Goal: Information Seeking & Learning: Compare options

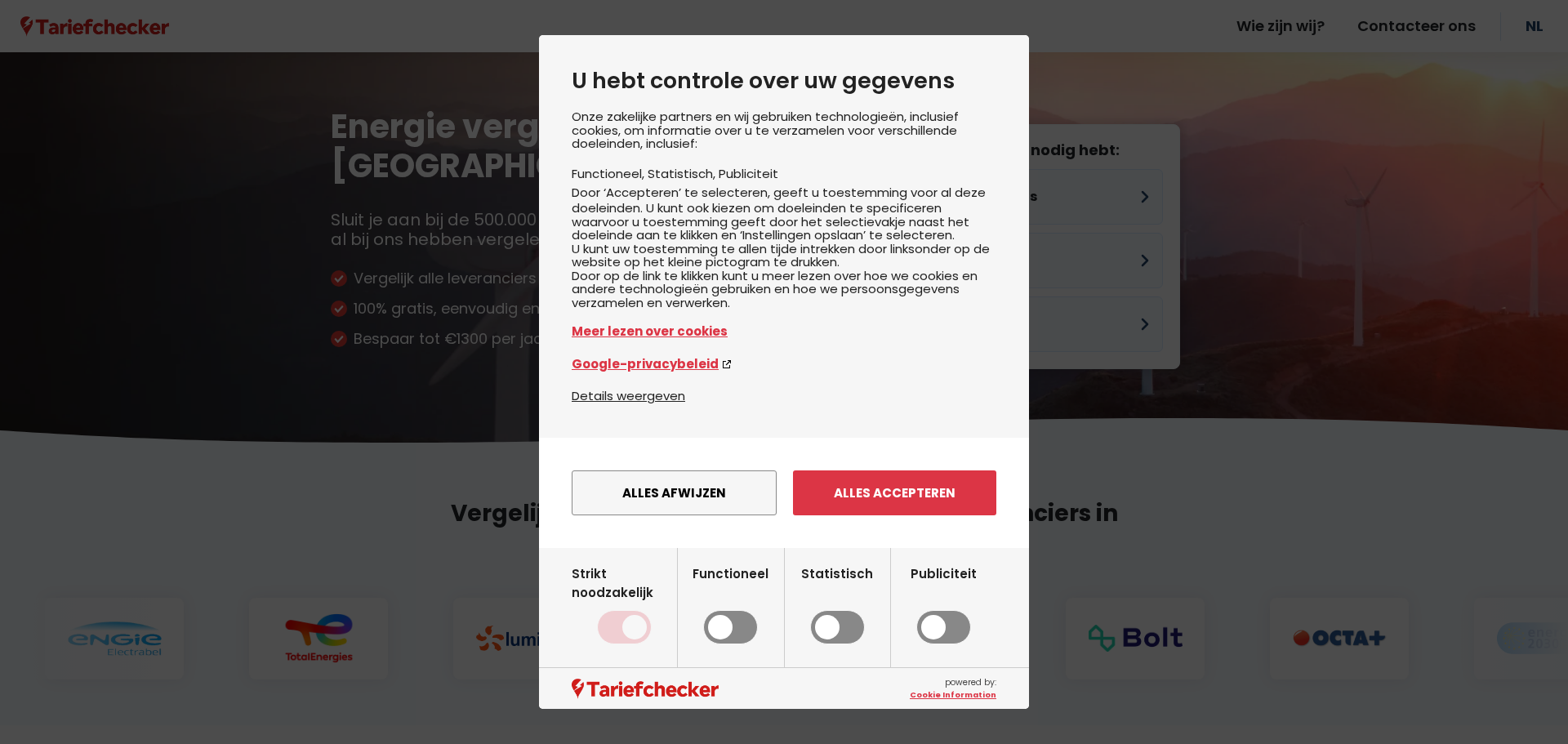
click at [857, 515] on button "Alles accepteren" at bounding box center [895, 493] width 204 height 45
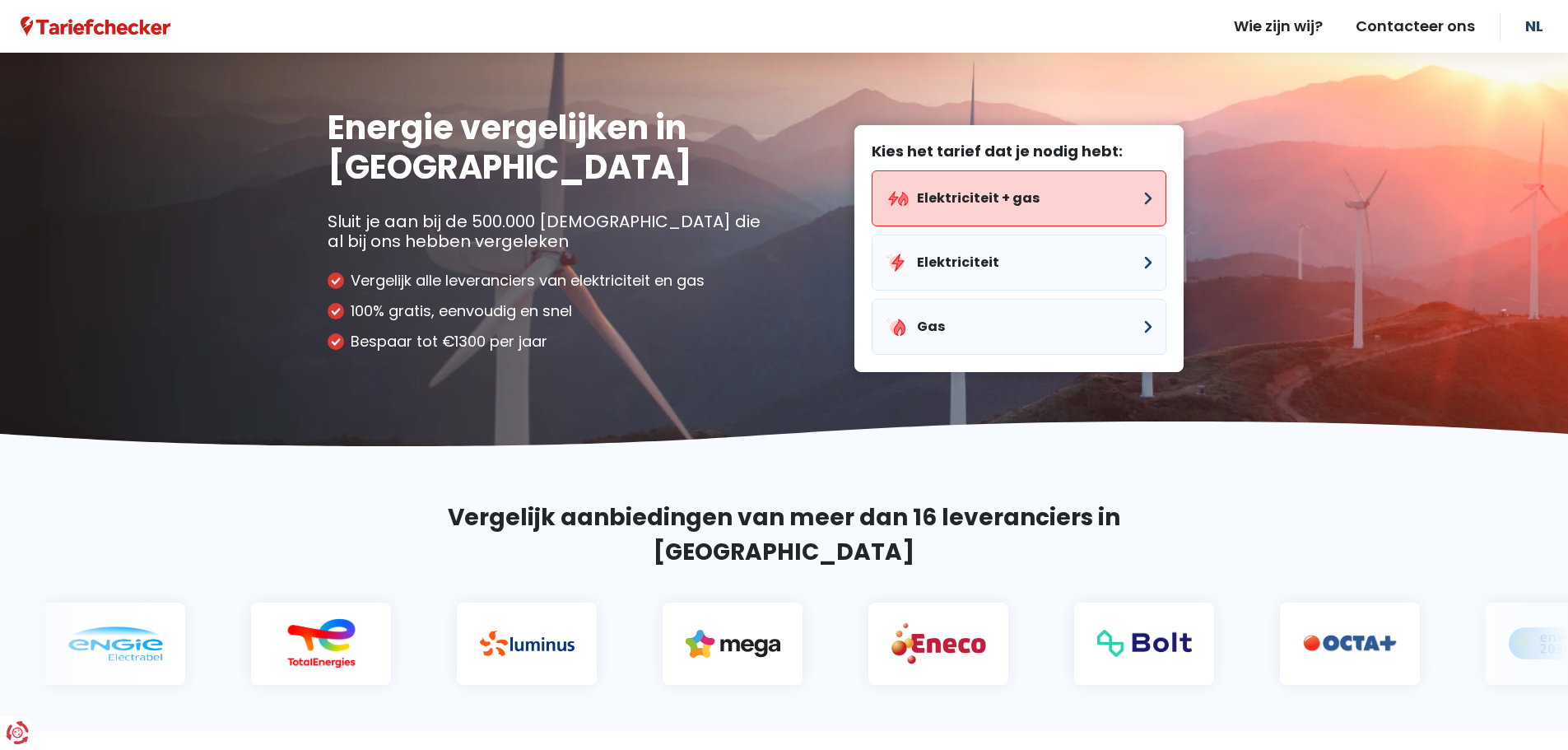
click at [1074, 210] on button "Elektriciteit + gas" at bounding box center [1019, 198] width 294 height 56
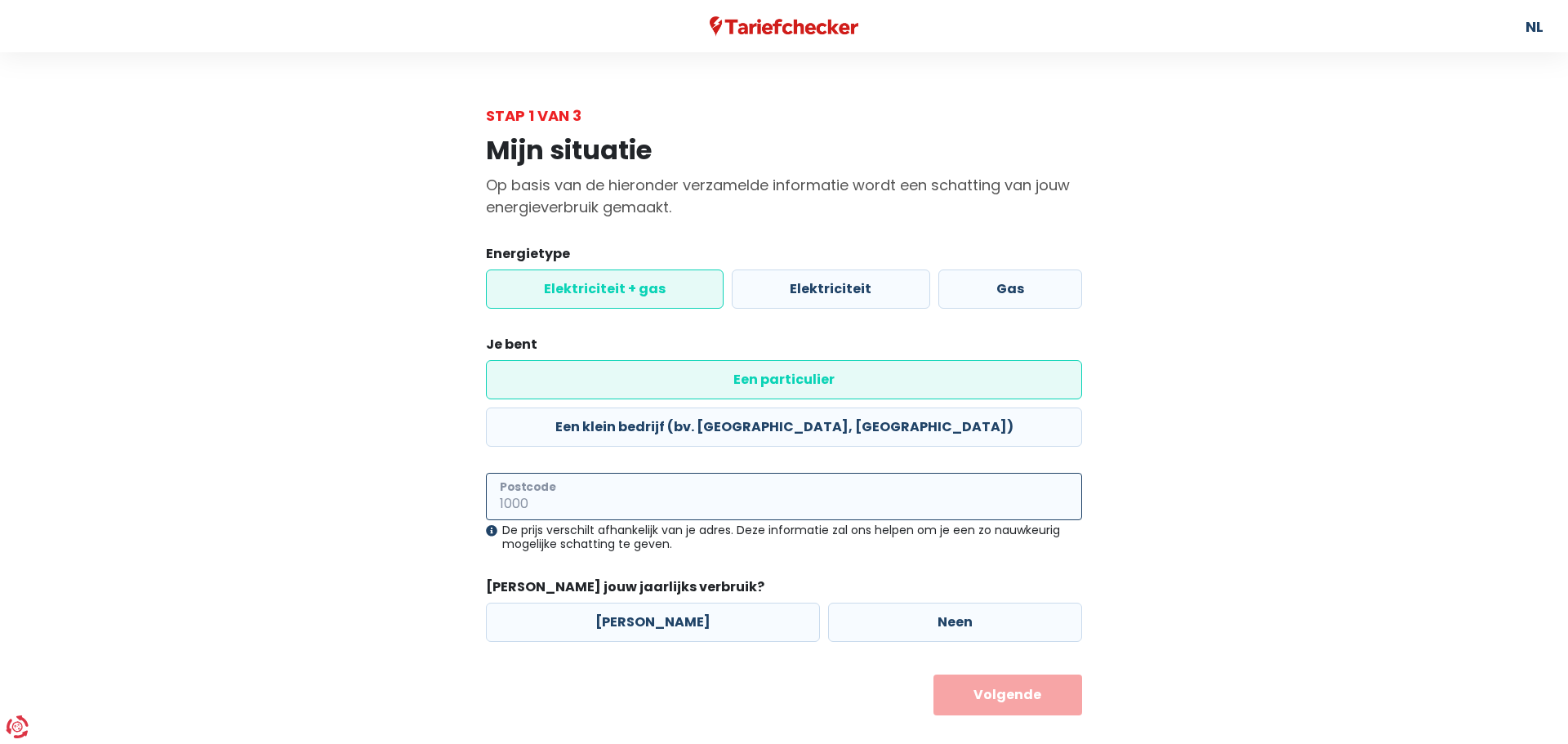
click at [652, 473] on input "Postcode" at bounding box center [784, 496] width 597 height 48
type input "9960"
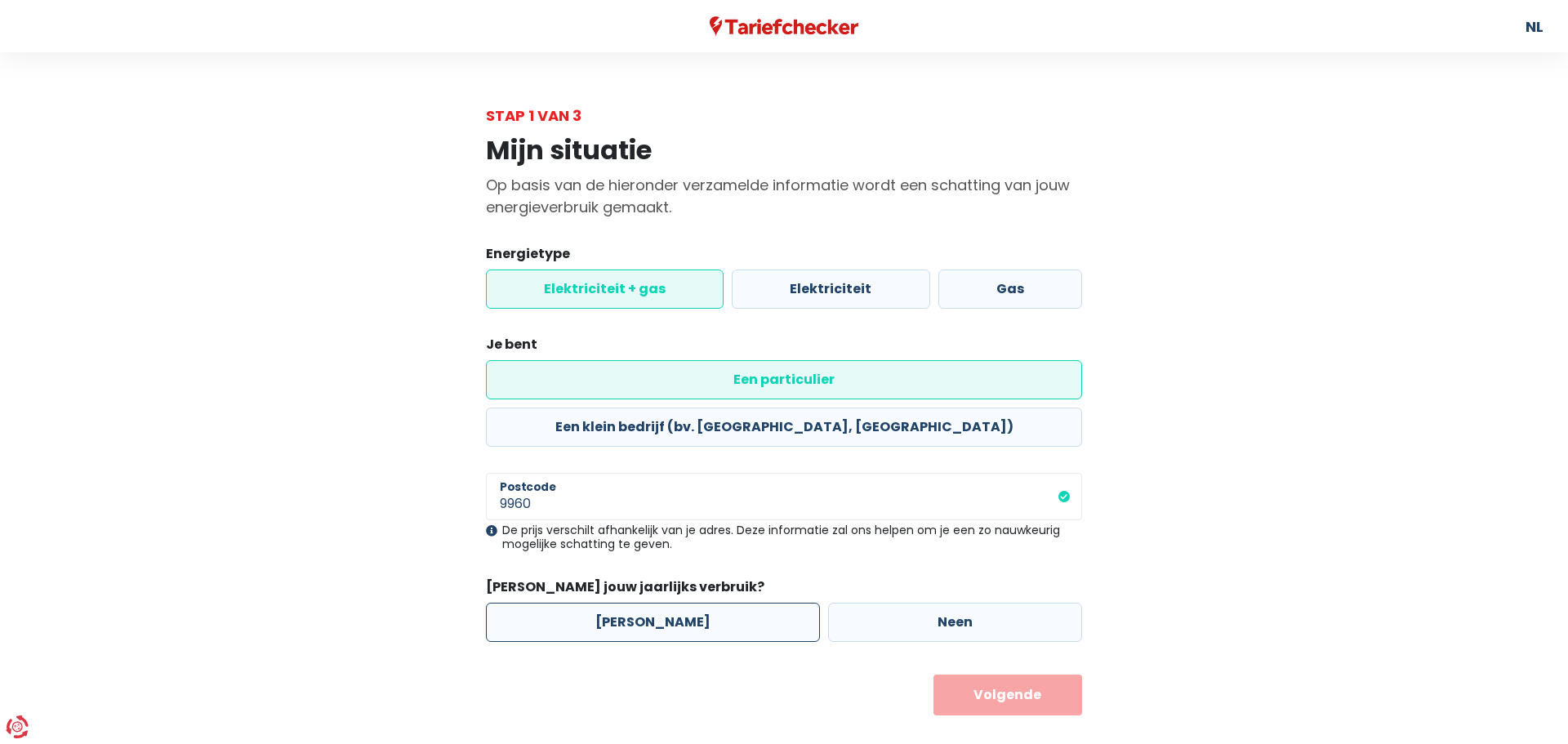
click at [657, 602] on label "[PERSON_NAME]" at bounding box center [653, 621] width 334 height 39
click at [657, 602] on input "[PERSON_NAME]" at bounding box center [653, 621] width 334 height 39
radio input "true"
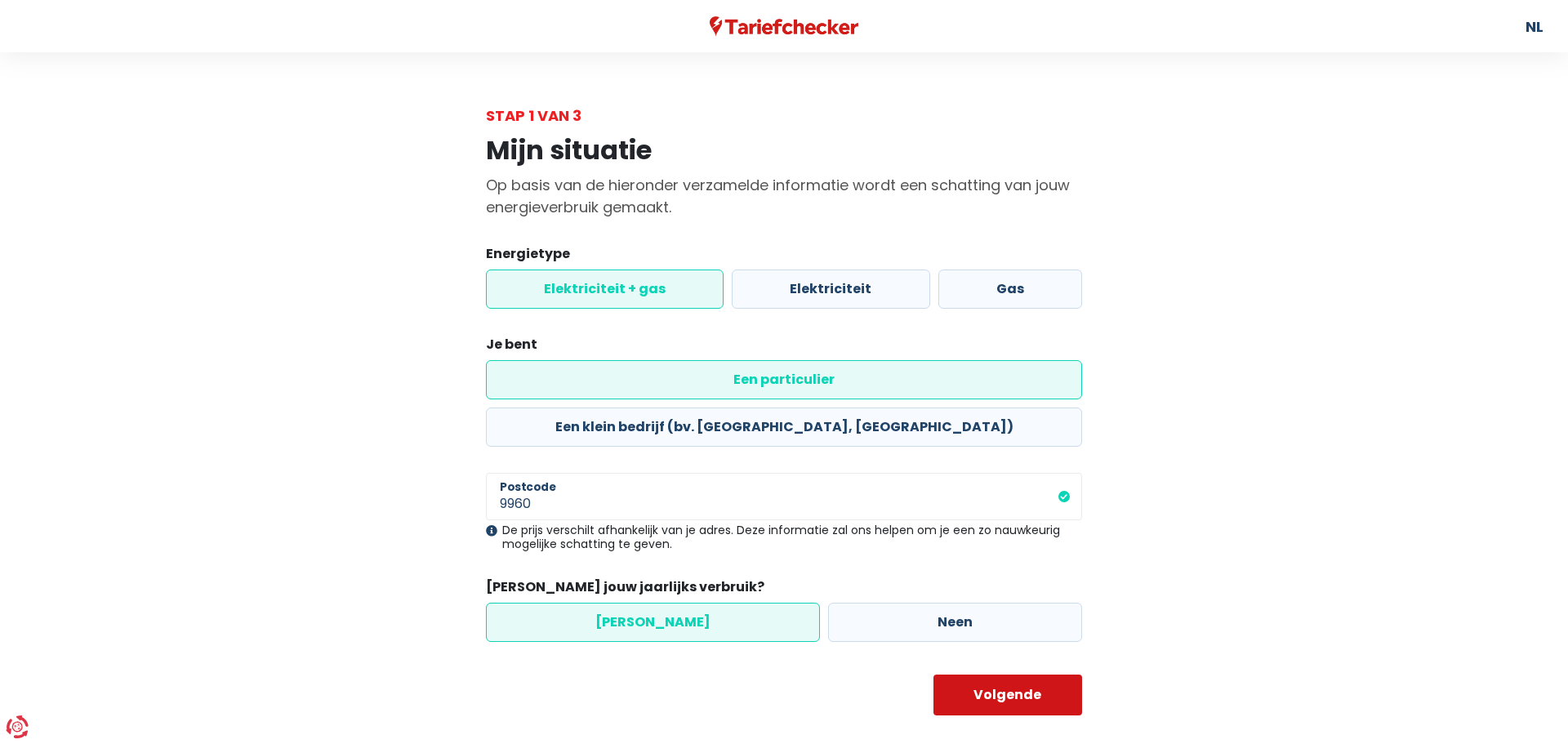
click at [999, 674] on button "Volgende" at bounding box center [1008, 694] width 149 height 41
select select
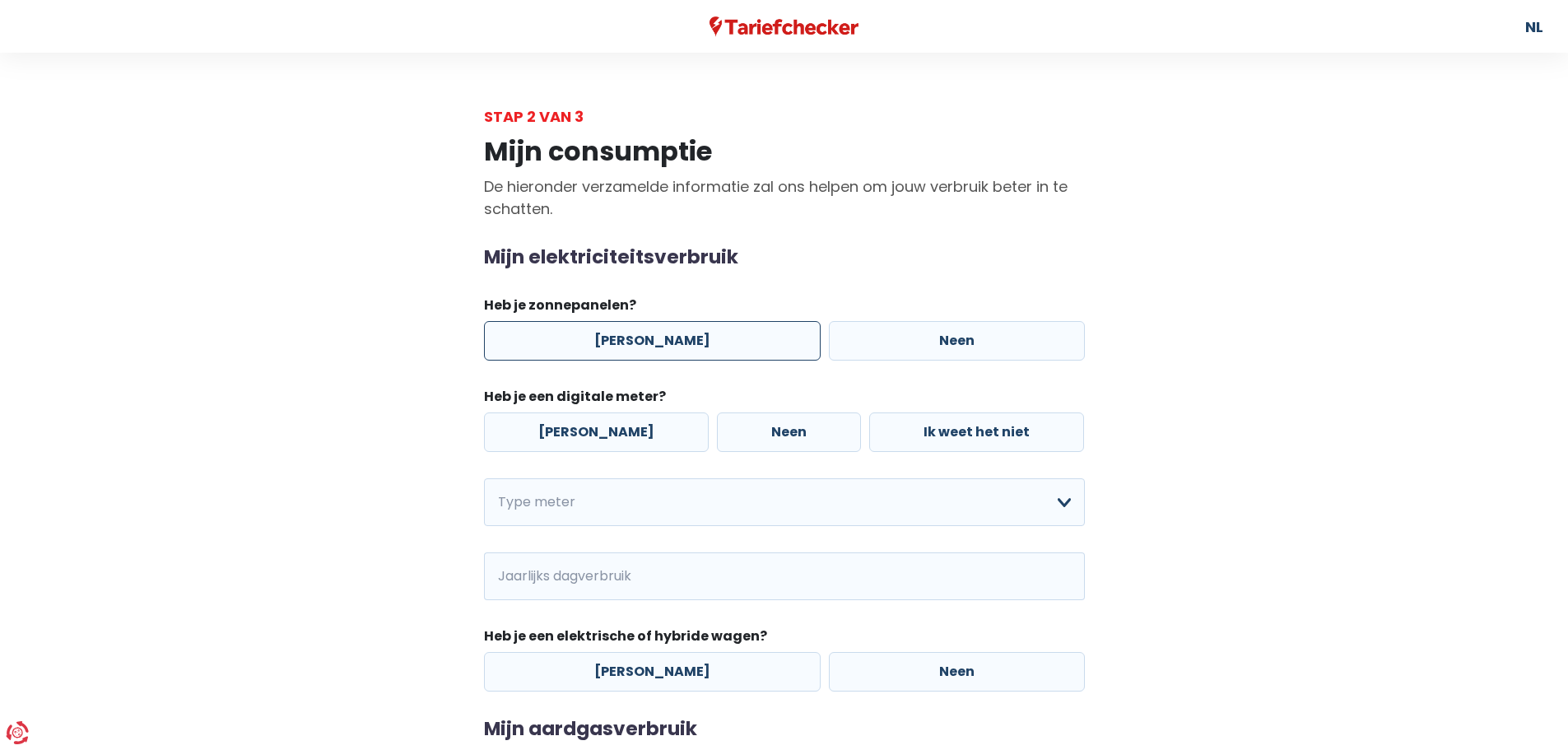
click at [671, 339] on label "[PERSON_NAME]" at bounding box center [652, 341] width 336 height 40
click at [671, 339] on input "[PERSON_NAME]" at bounding box center [652, 341] width 336 height 40
radio input "true"
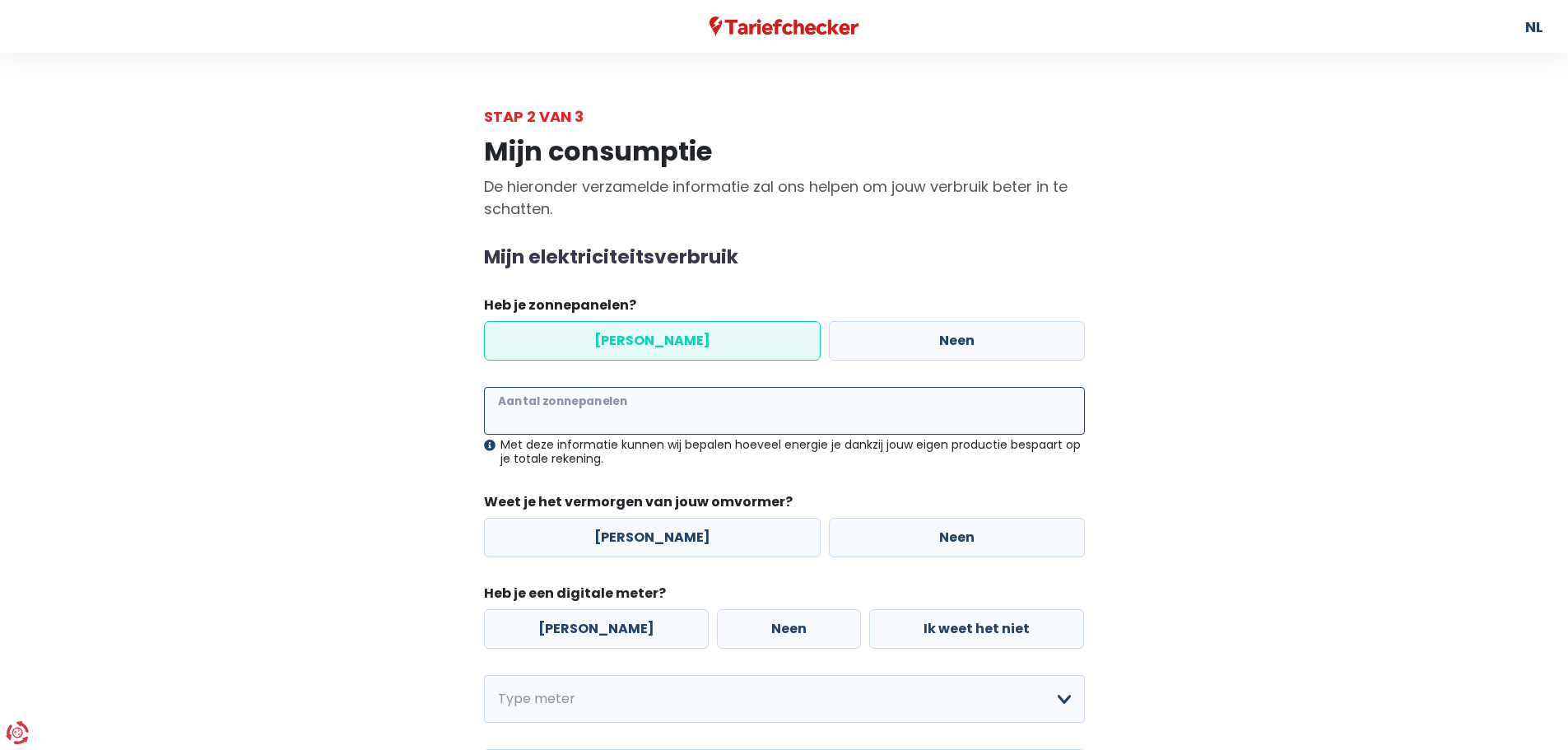
click at [637, 403] on input "Aantal zonnepanelen" at bounding box center [784, 410] width 601 height 48
type input "14"
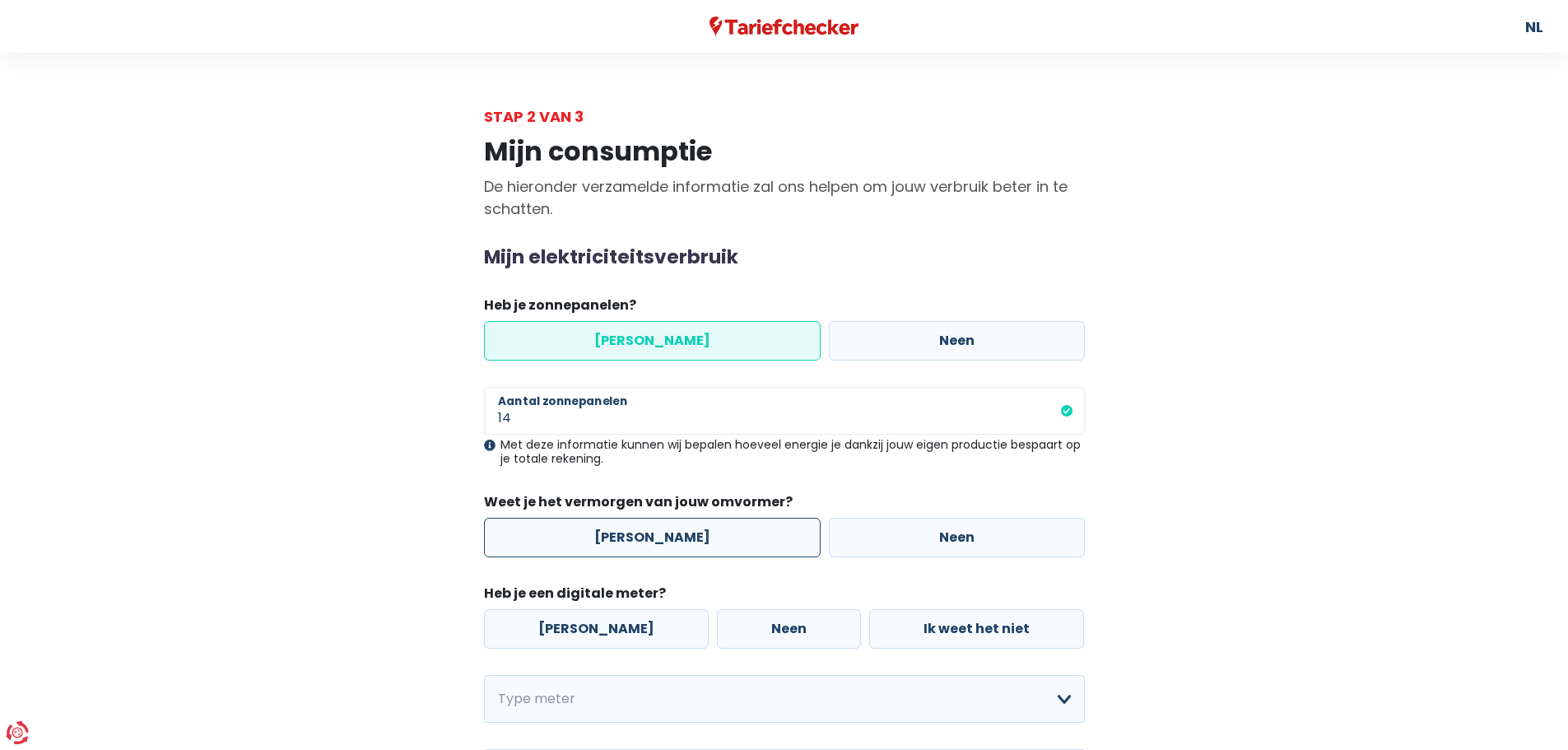
click at [696, 539] on label "[PERSON_NAME]" at bounding box center [652, 537] width 336 height 40
click at [696, 539] on input "[PERSON_NAME]" at bounding box center [652, 537] width 336 height 40
radio input "true"
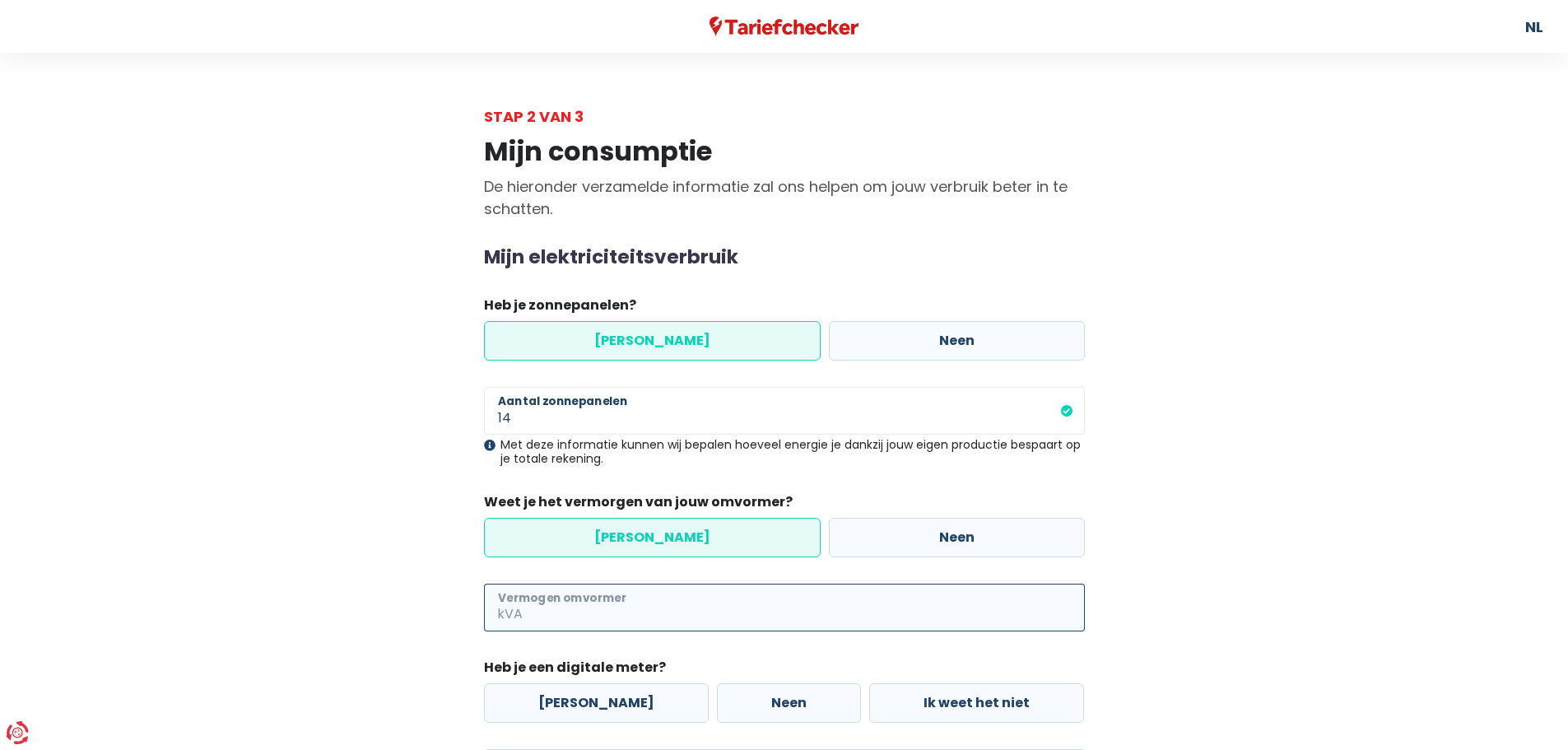
click at [664, 620] on input "Vermogen omvormer" at bounding box center [805, 607] width 559 height 48
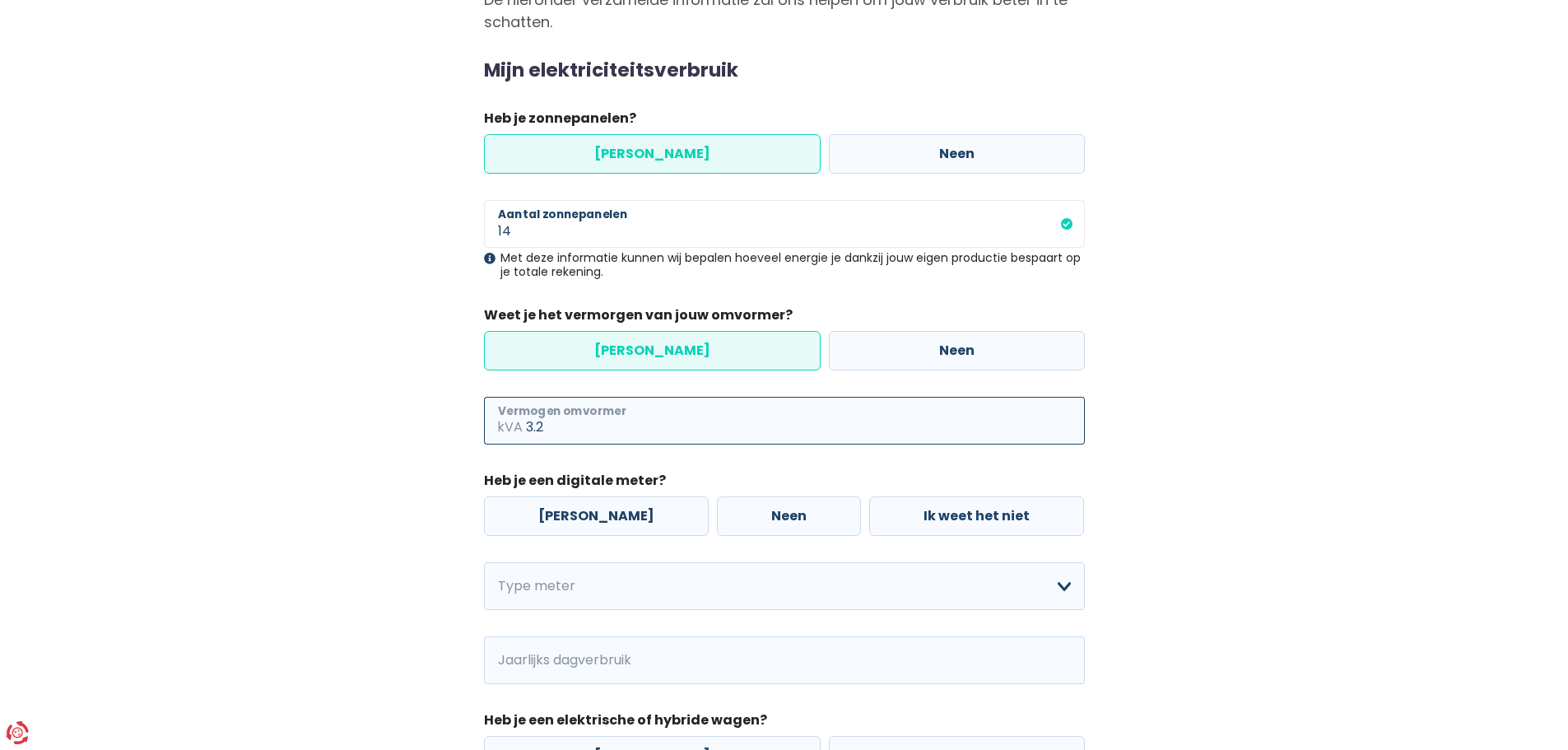
scroll to position [330, 0]
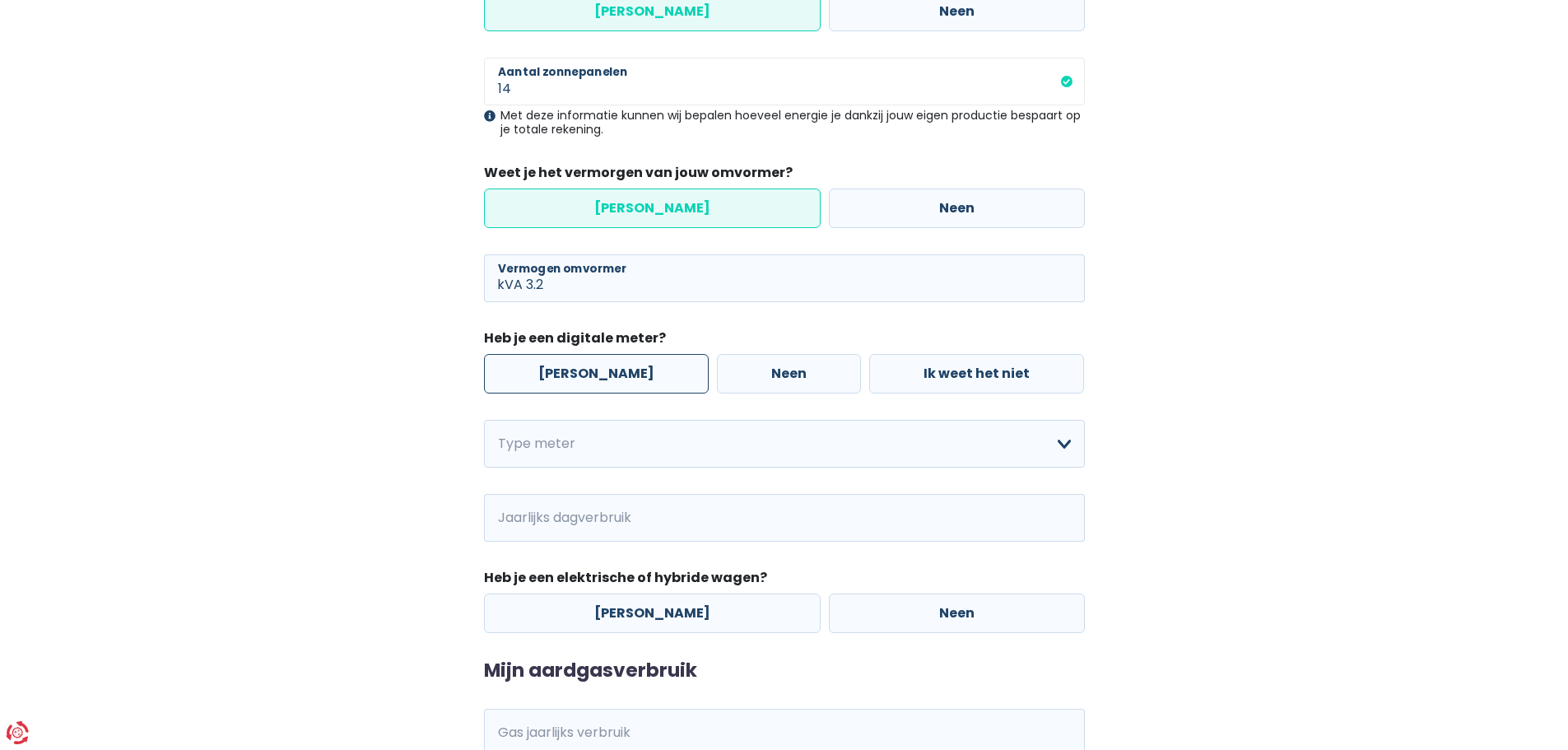
type input "3"
click at [568, 380] on label "[PERSON_NAME]" at bounding box center [596, 373] width 224 height 40
click at [595, 443] on select "Enkelvoudig Tweevoudig Enkelvoudig + uitsluitend nachttarief Tweevoudig + uitsl…" at bounding box center [784, 443] width 601 height 48
select select "day_single_rate"
click at [484, 420] on select "Enkelvoudig Tweevoudig Enkelvoudig + uitsluitend nachttarief Tweevoudig + uitsl…" at bounding box center [784, 443] width 601 height 48
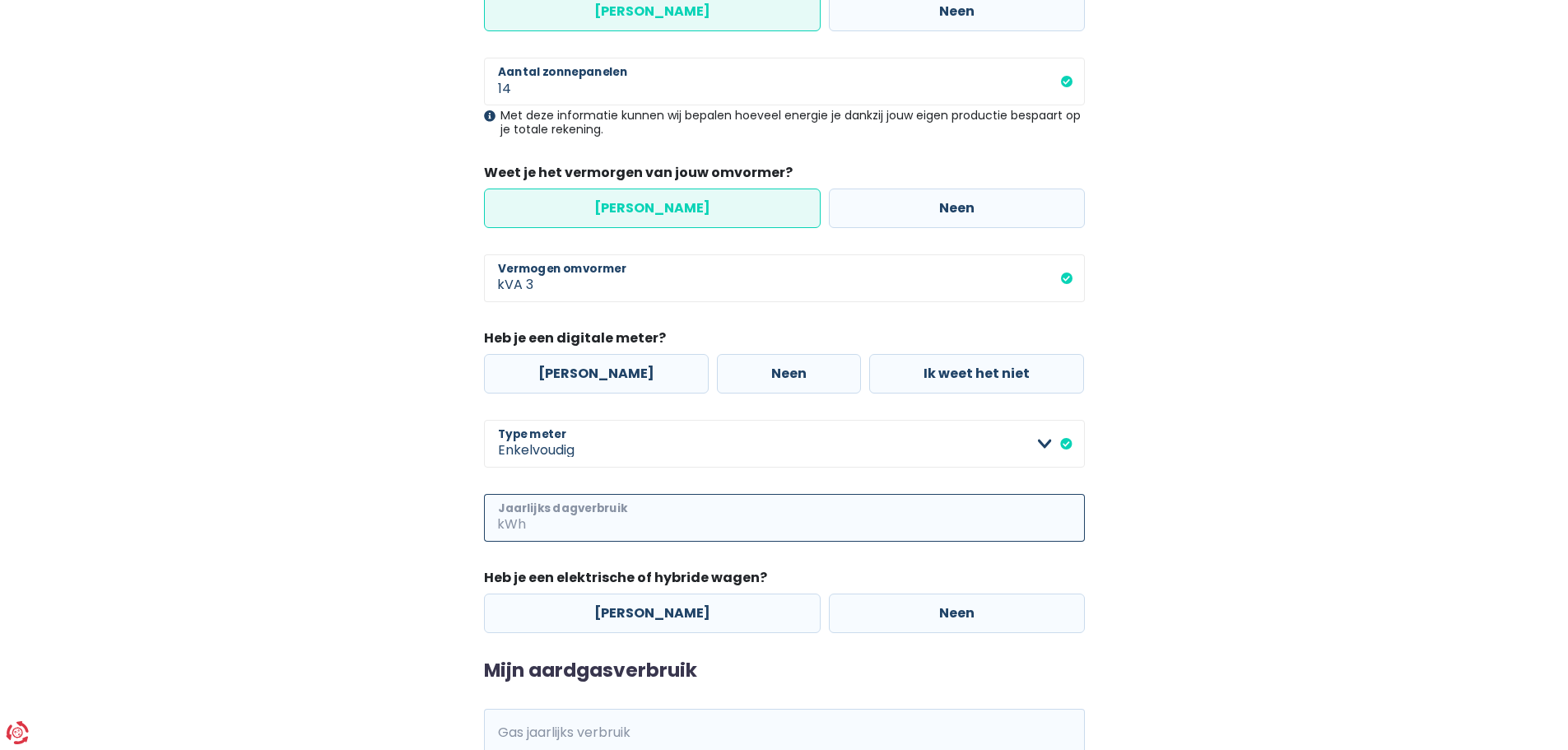
click at [671, 527] on input "Jaarlijks dagverbruik" at bounding box center [806, 517] width 556 height 48
click at [839, 620] on label "Neen" at bounding box center [957, 613] width 256 height 40
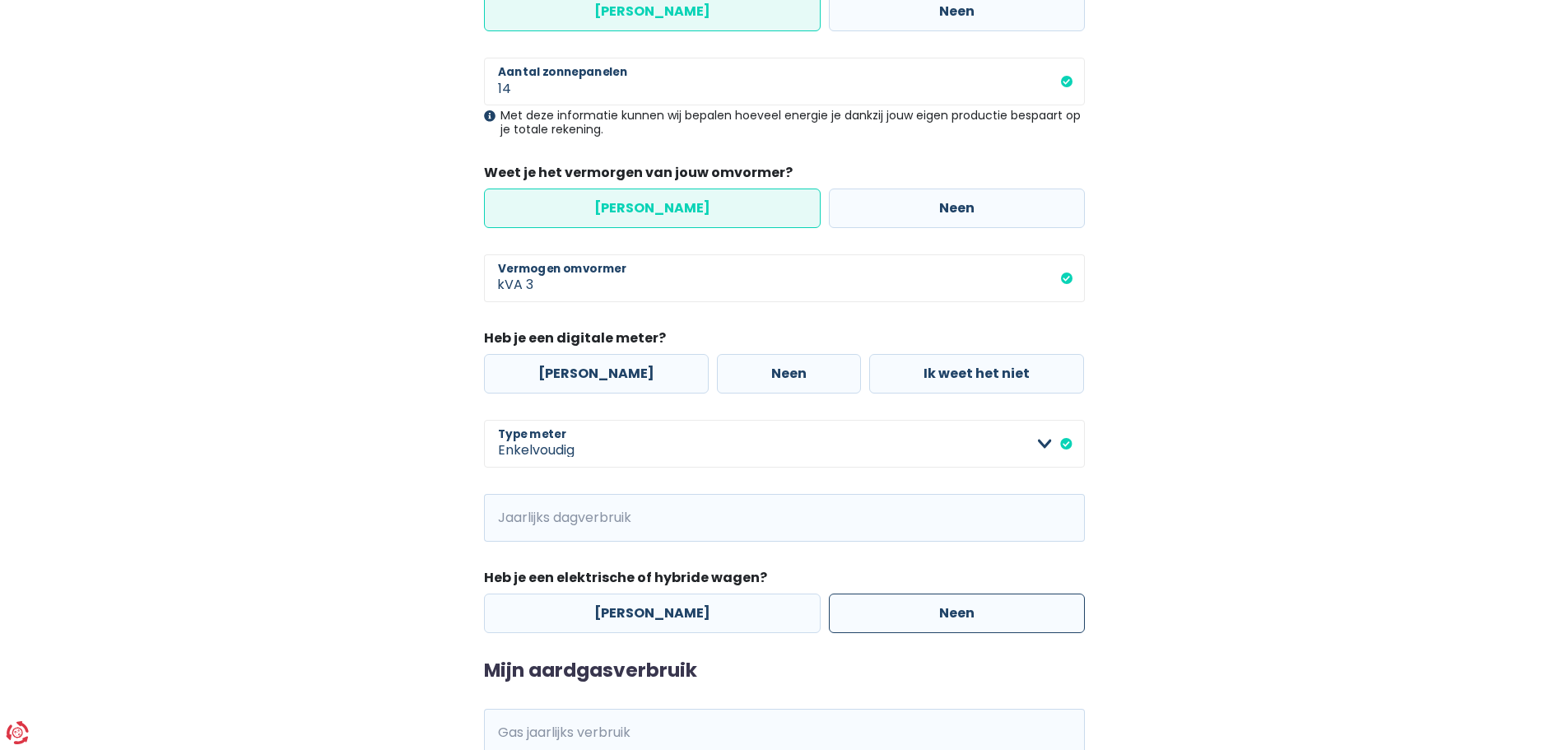
click at [839, 620] on input "Neen" at bounding box center [957, 613] width 256 height 40
radio input "true"
click at [619, 511] on input "Jaarlijks dagverbruik" at bounding box center [806, 517] width 556 height 48
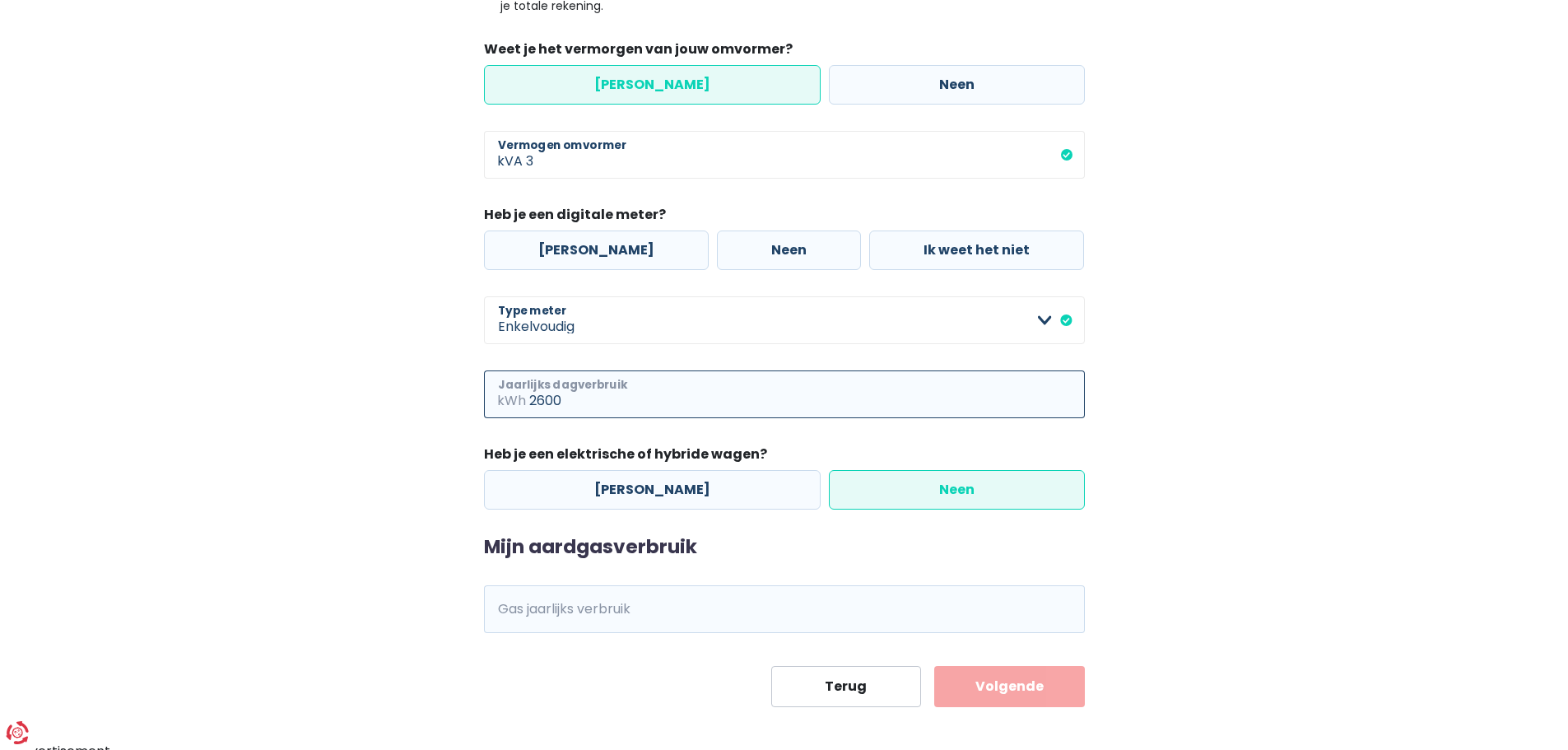
scroll to position [463, 0]
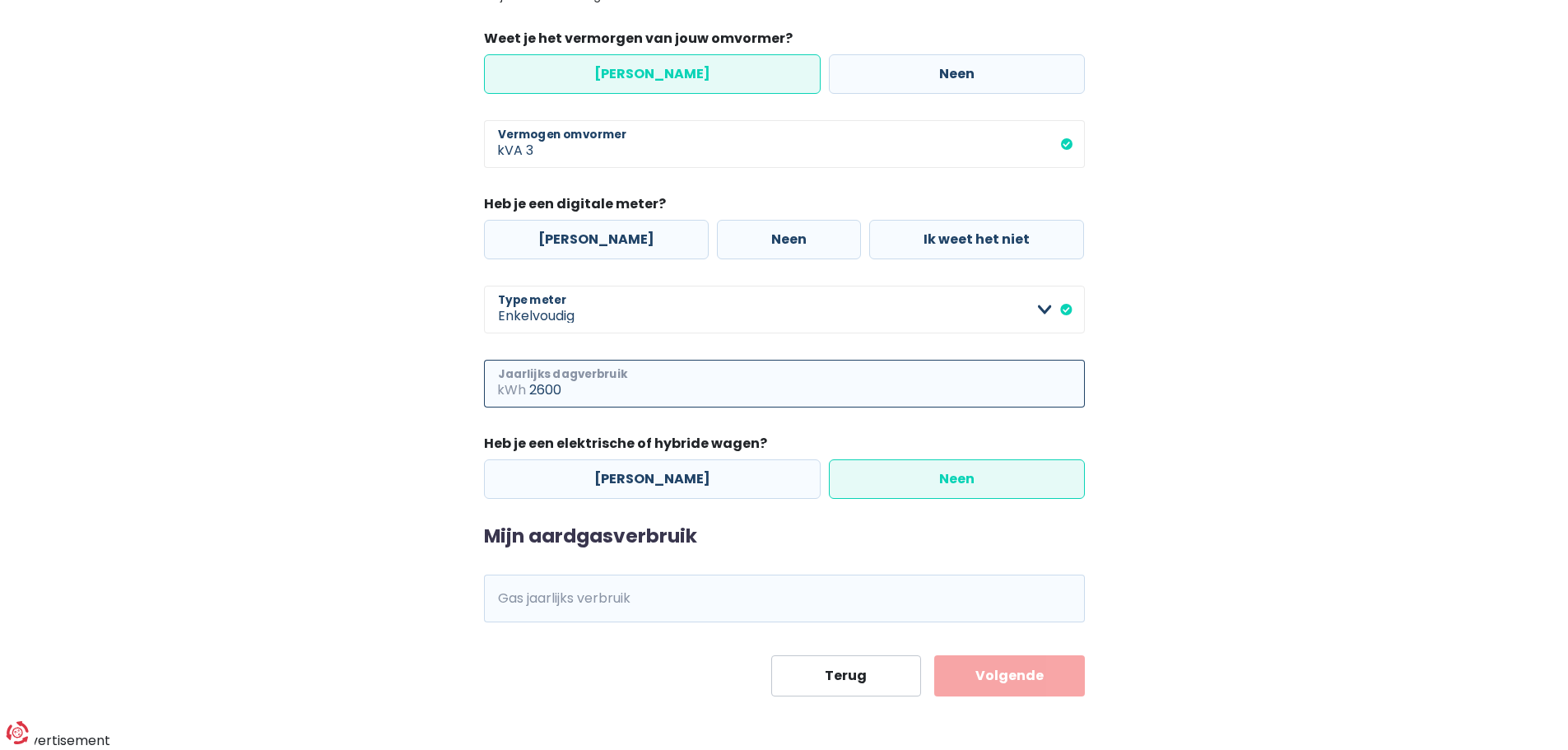
type input "2600"
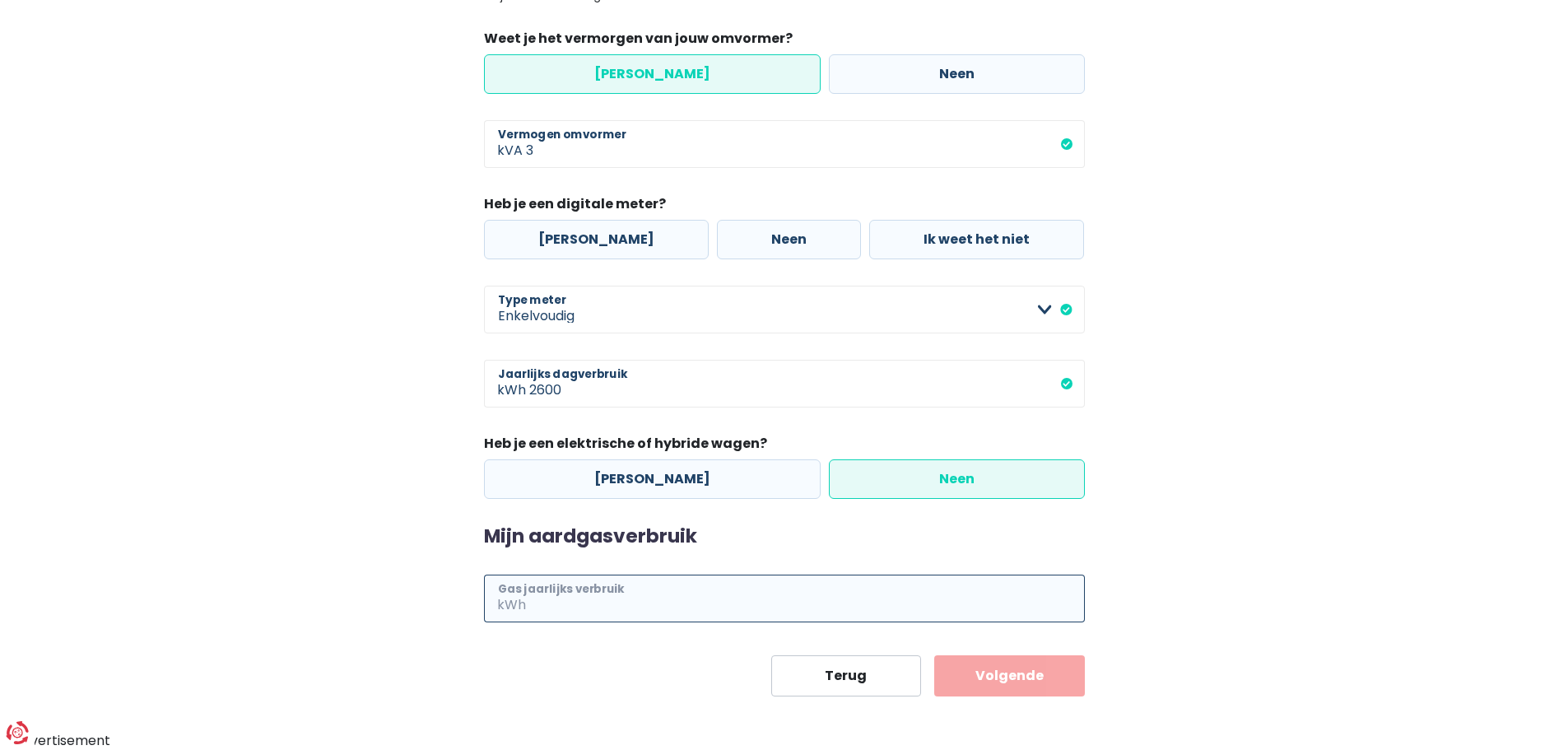
click at [711, 595] on input "Gas jaarlijks verbruik" at bounding box center [806, 598] width 556 height 48
type input "8500"
click at [886, 490] on label "Neen" at bounding box center [957, 478] width 256 height 40
click at [886, 490] on input "Neen" at bounding box center [957, 478] width 256 height 40
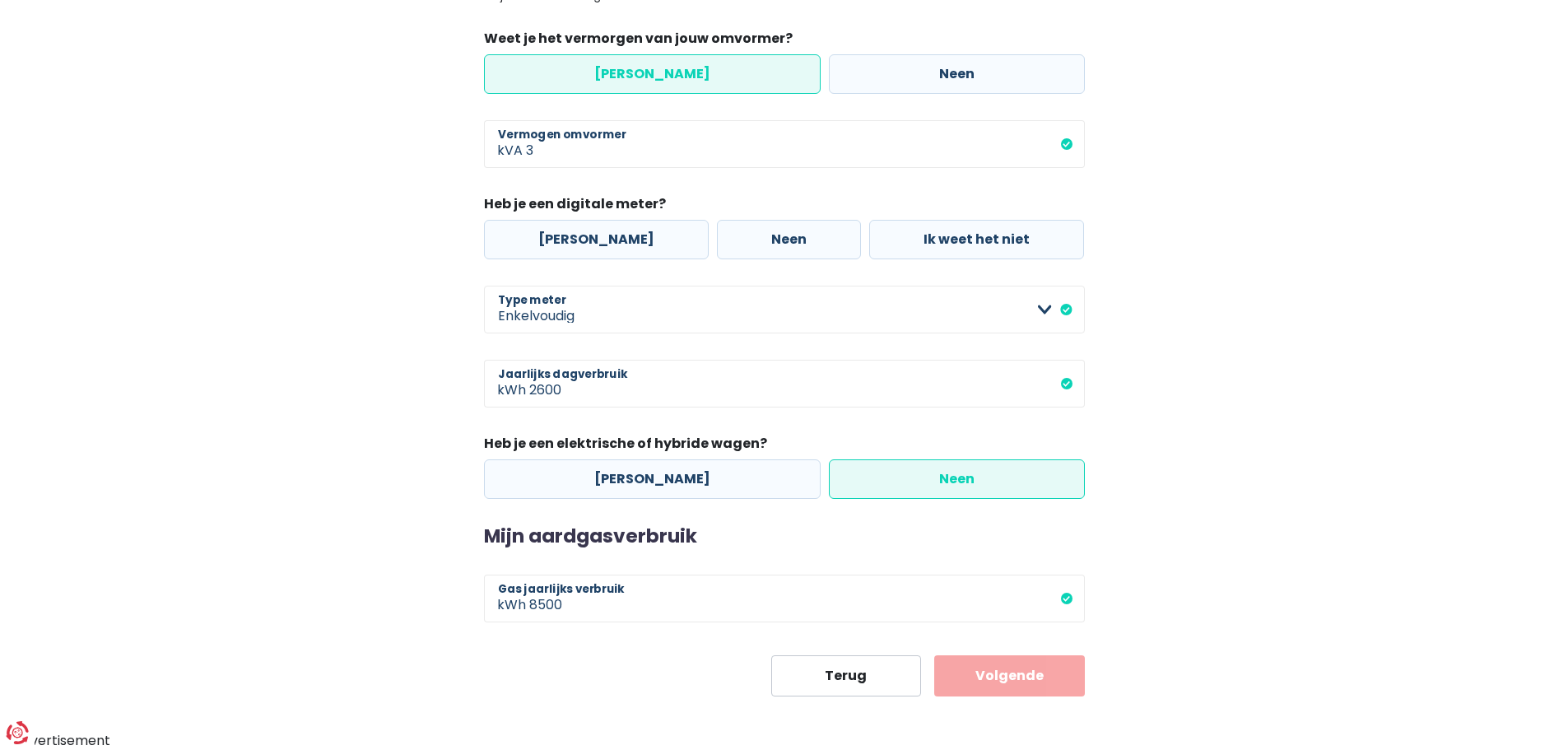
click at [1010, 679] on button "Volgende" at bounding box center [1009, 675] width 150 height 41
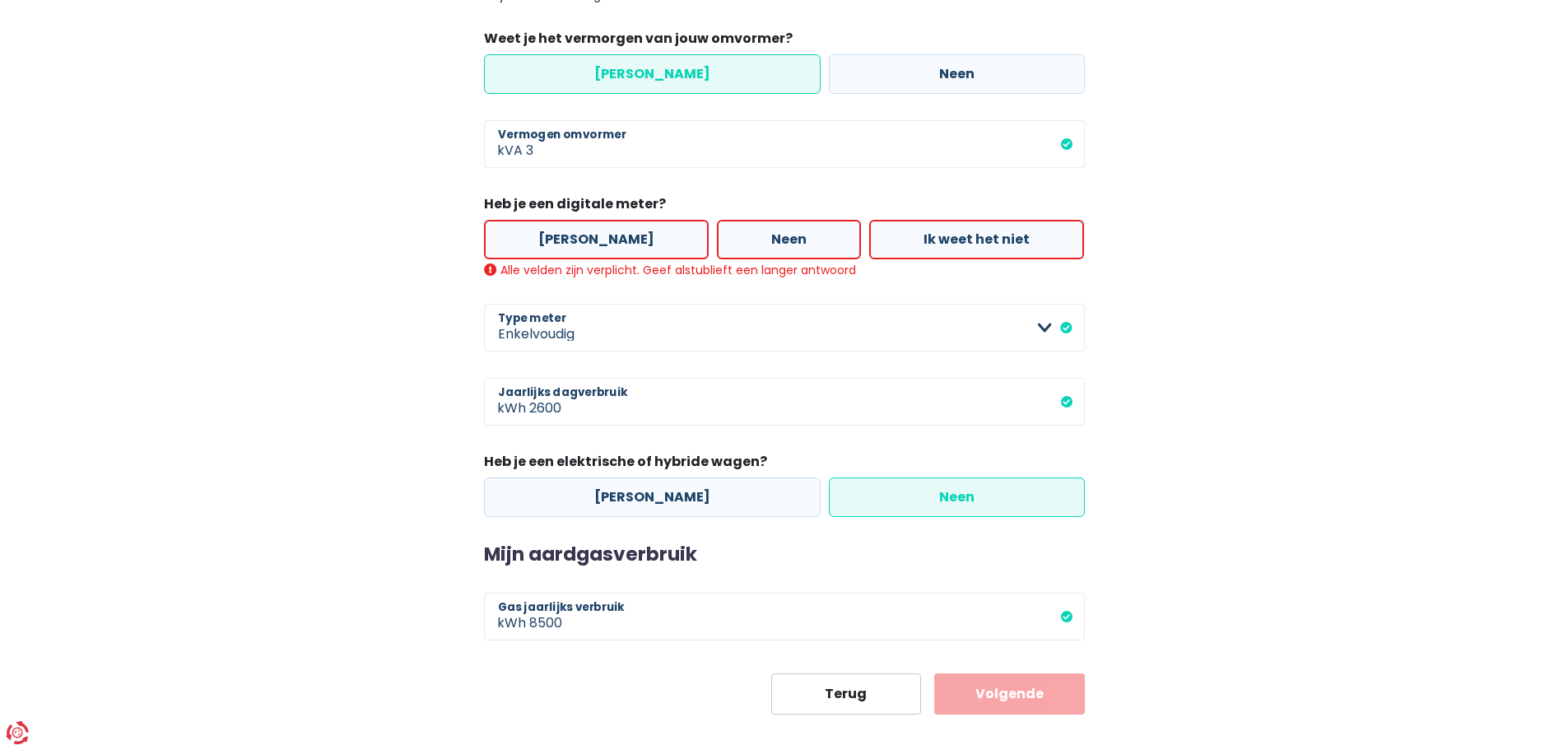
scroll to position [482, 0]
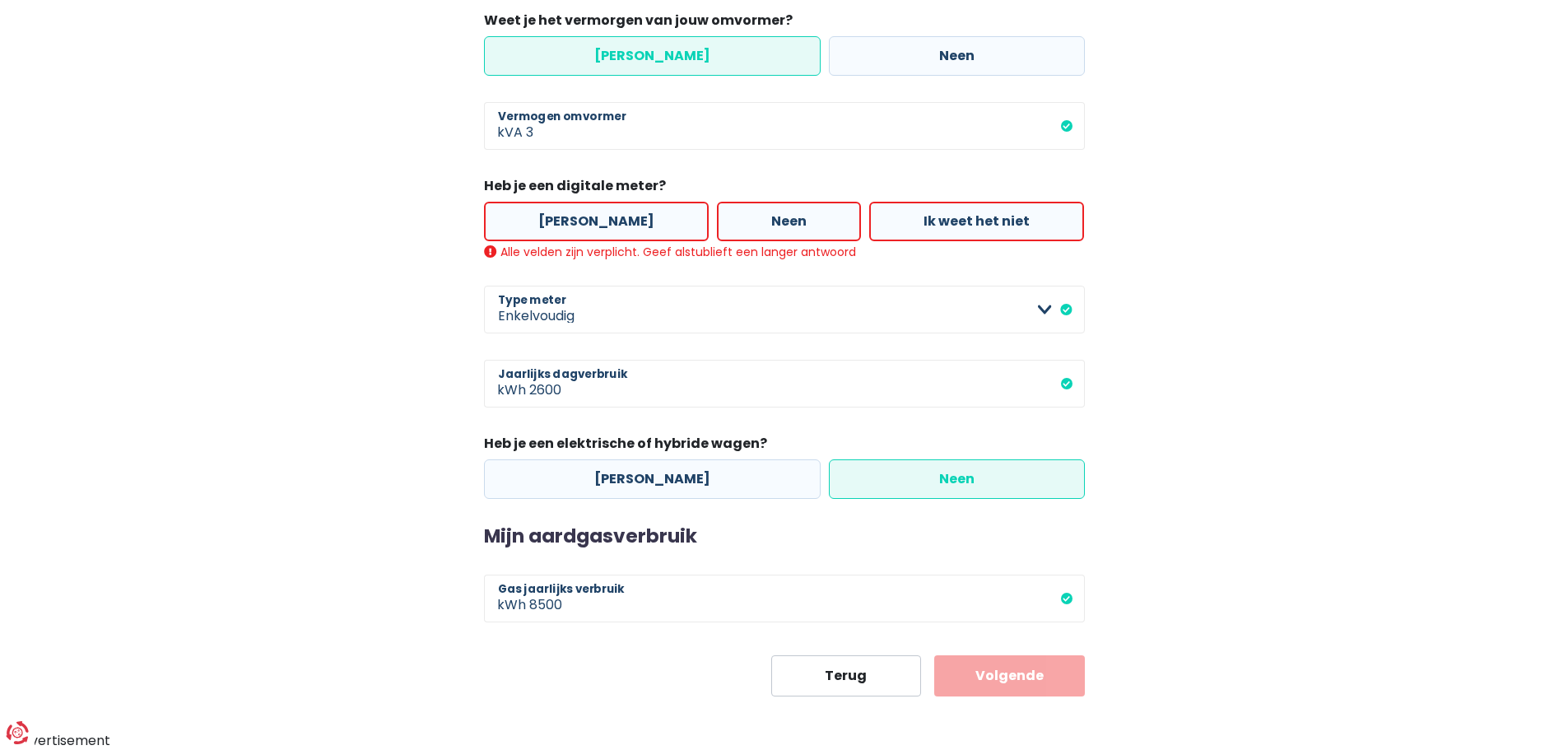
click at [584, 223] on label "[PERSON_NAME]" at bounding box center [596, 221] width 224 height 40
click at [584, 223] on input "[PERSON_NAME]" at bounding box center [596, 221] width 224 height 40
radio input "true"
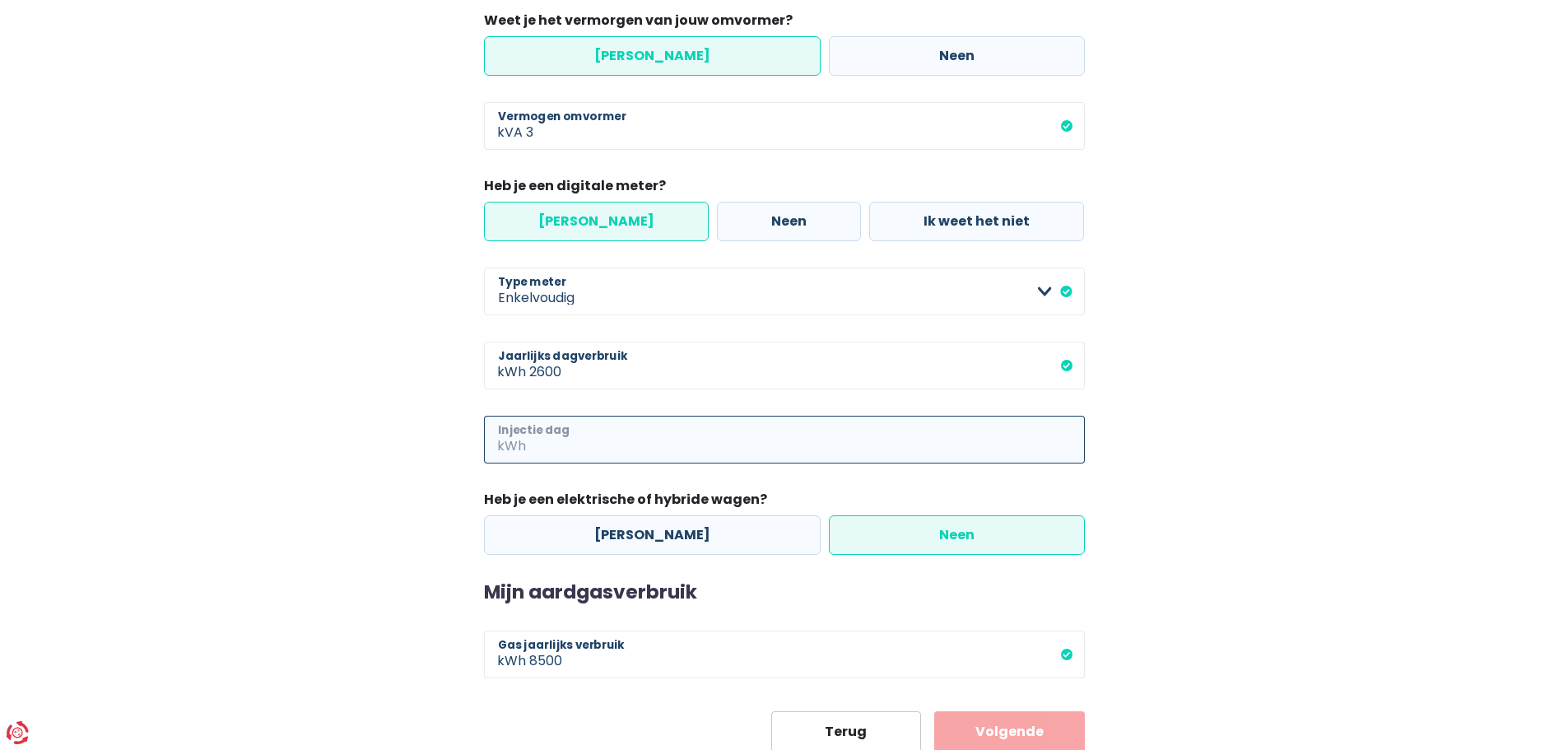
click at [824, 446] on input "Injectie dag" at bounding box center [806, 439] width 556 height 48
type input "2300"
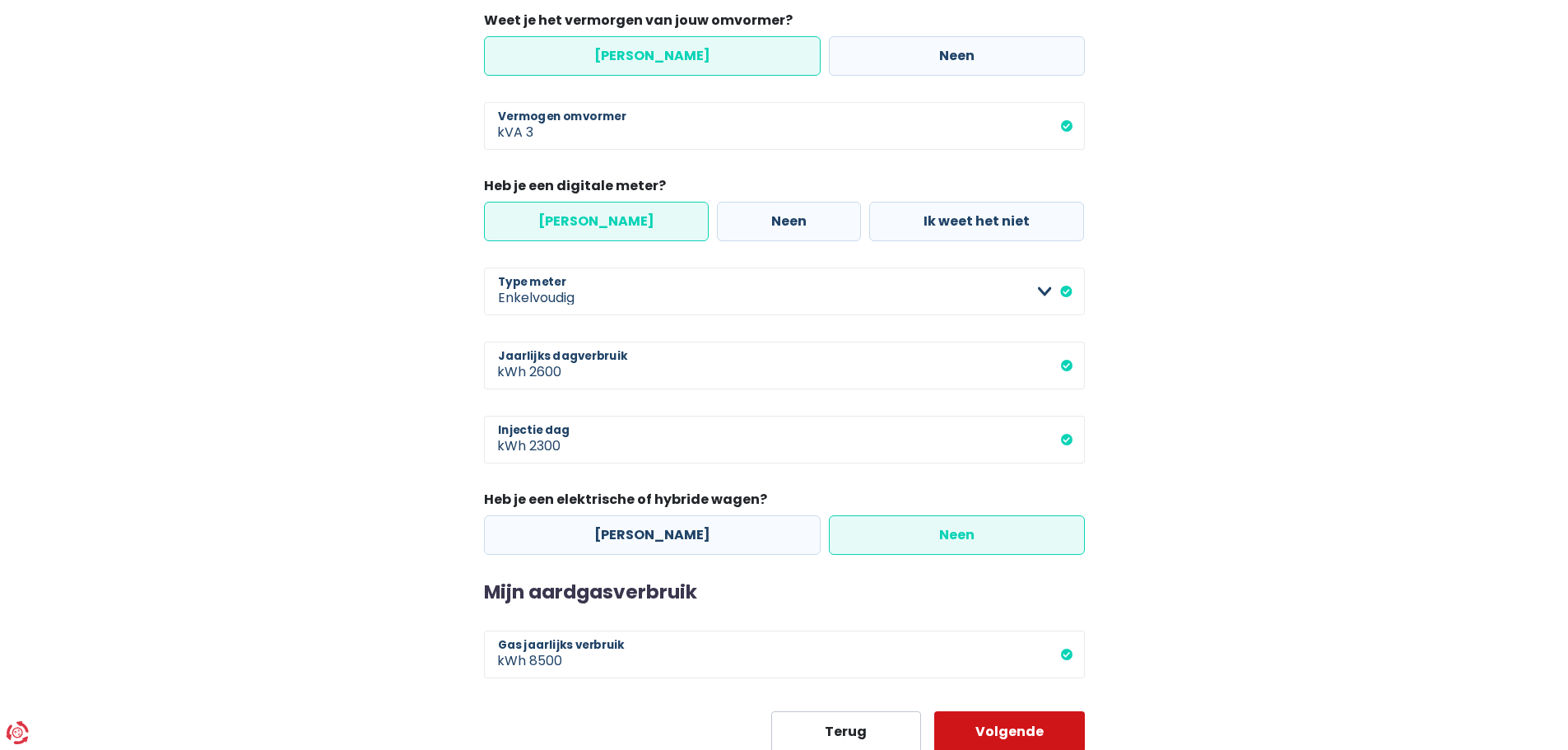
click at [995, 727] on button "Volgende" at bounding box center [1009, 732] width 150 height 41
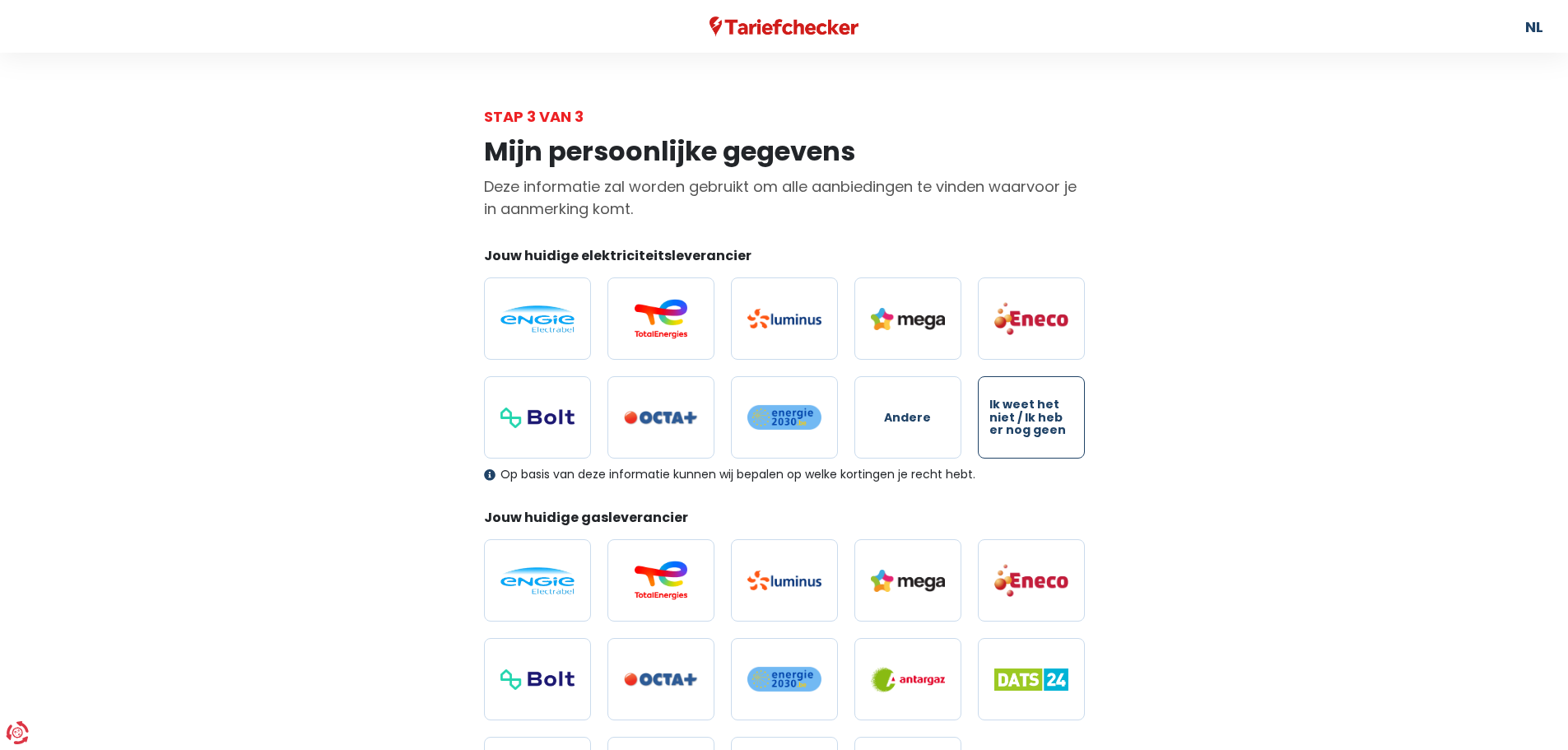
click at [1046, 420] on span "Ik weet het niet / Ik heb er nog geen" at bounding box center [1032, 417] width 84 height 38
click at [1046, 420] on input "Ik weet het niet / Ik heb er nog geen" at bounding box center [1031, 417] width 107 height 82
radio input "true"
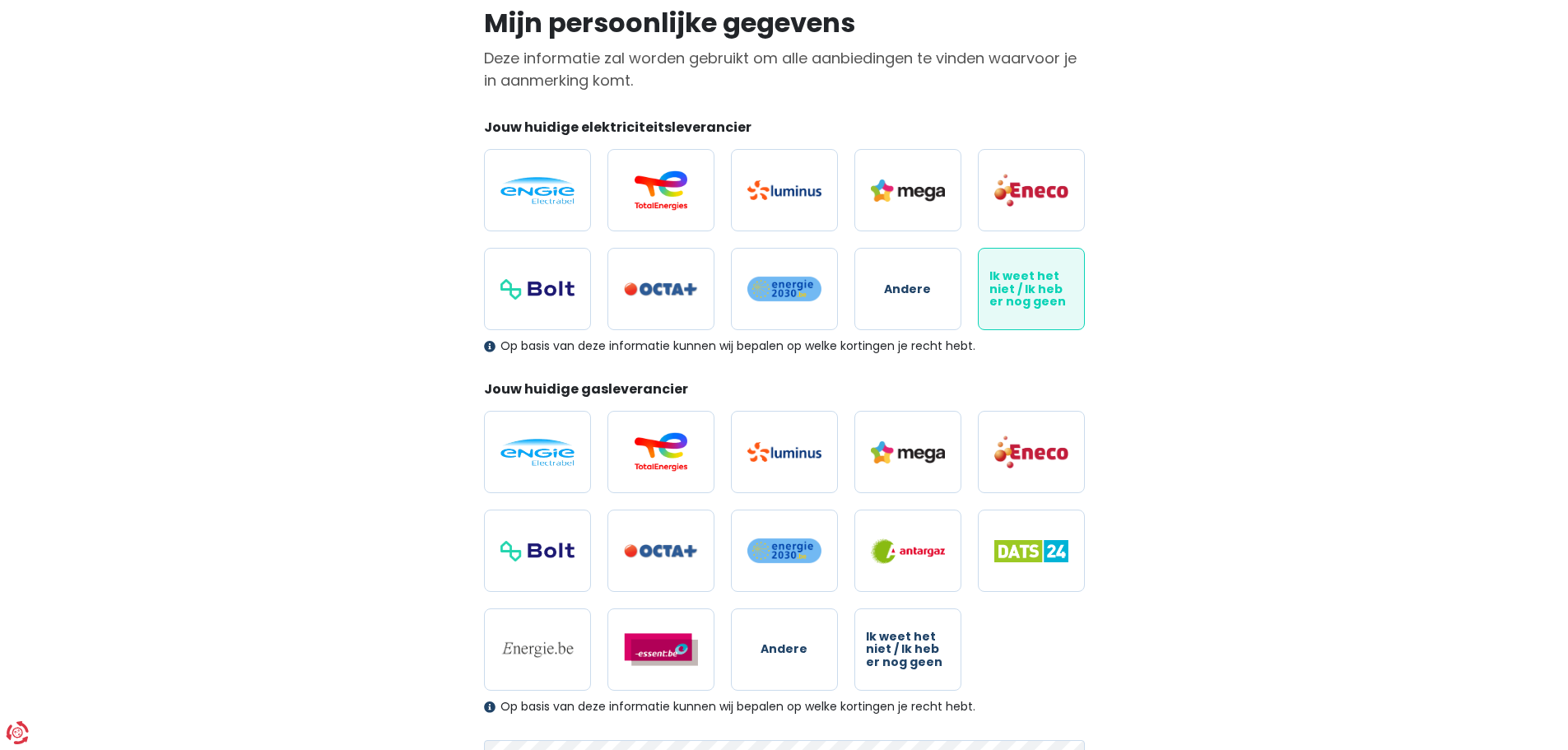
scroll to position [165, 0]
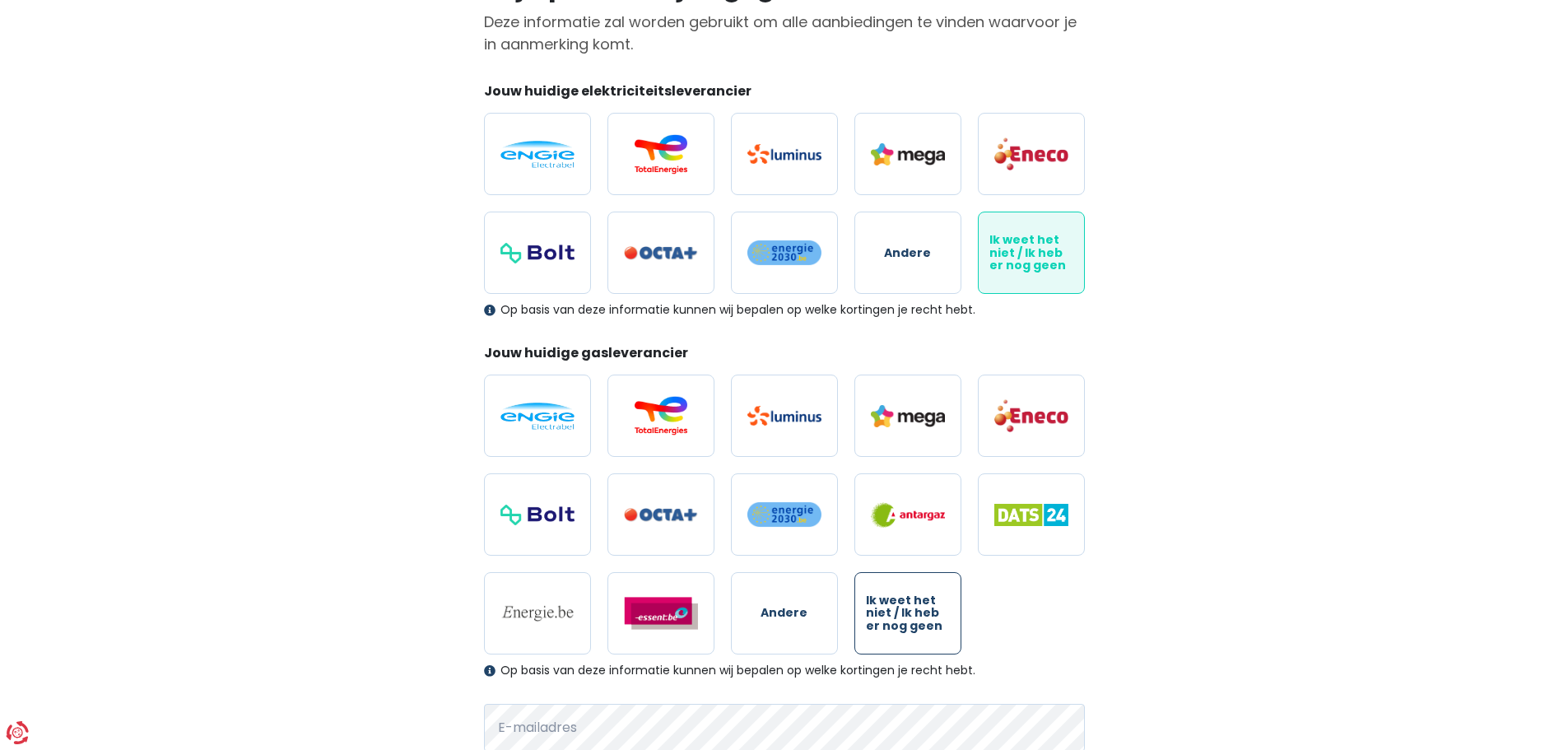
click at [914, 614] on span "Ik weet het niet / Ik heb er nog geen" at bounding box center [908, 613] width 84 height 38
click at [914, 614] on input "Ik weet het niet / Ik heb er nog geen" at bounding box center [907, 613] width 107 height 82
radio input "true"
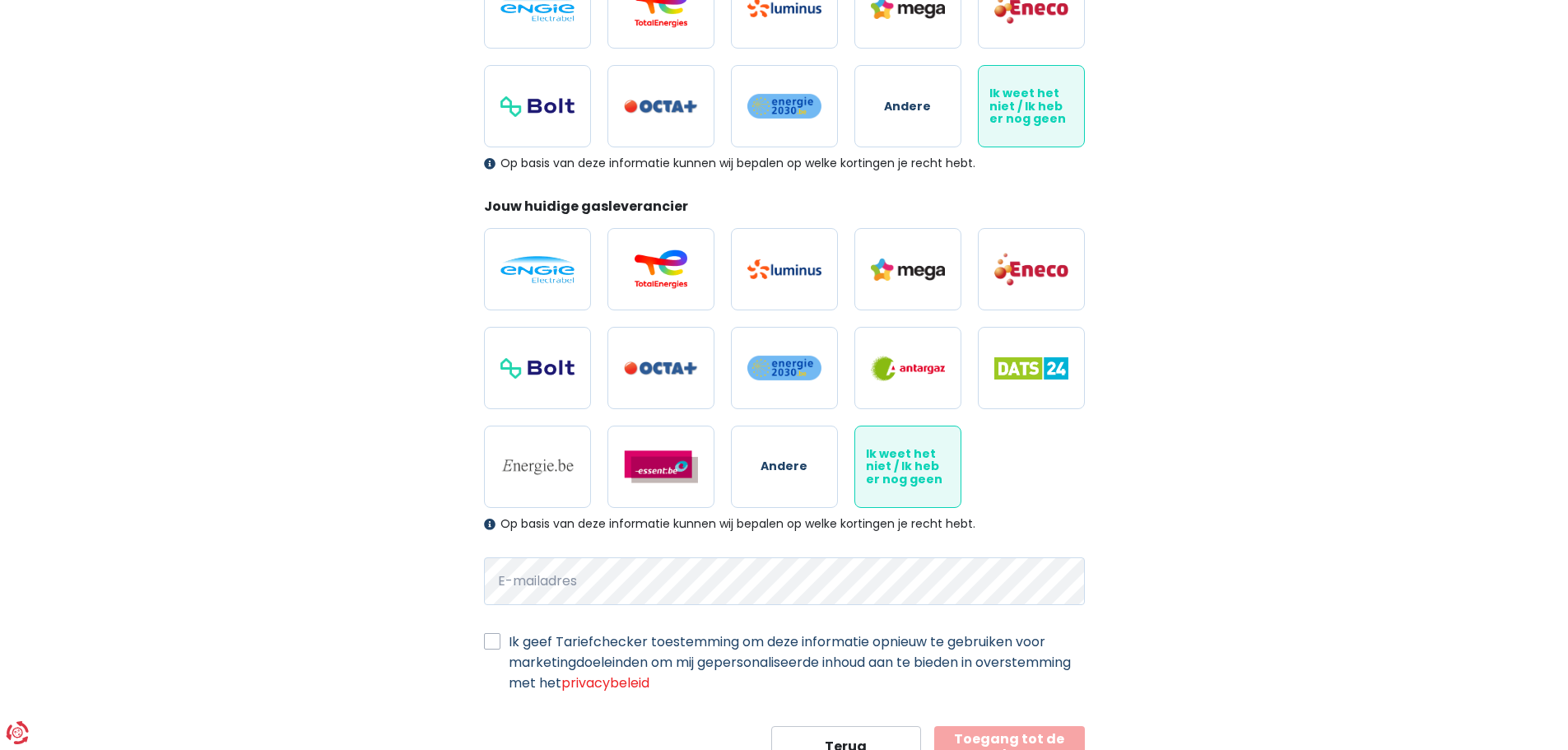
scroll to position [382, 0]
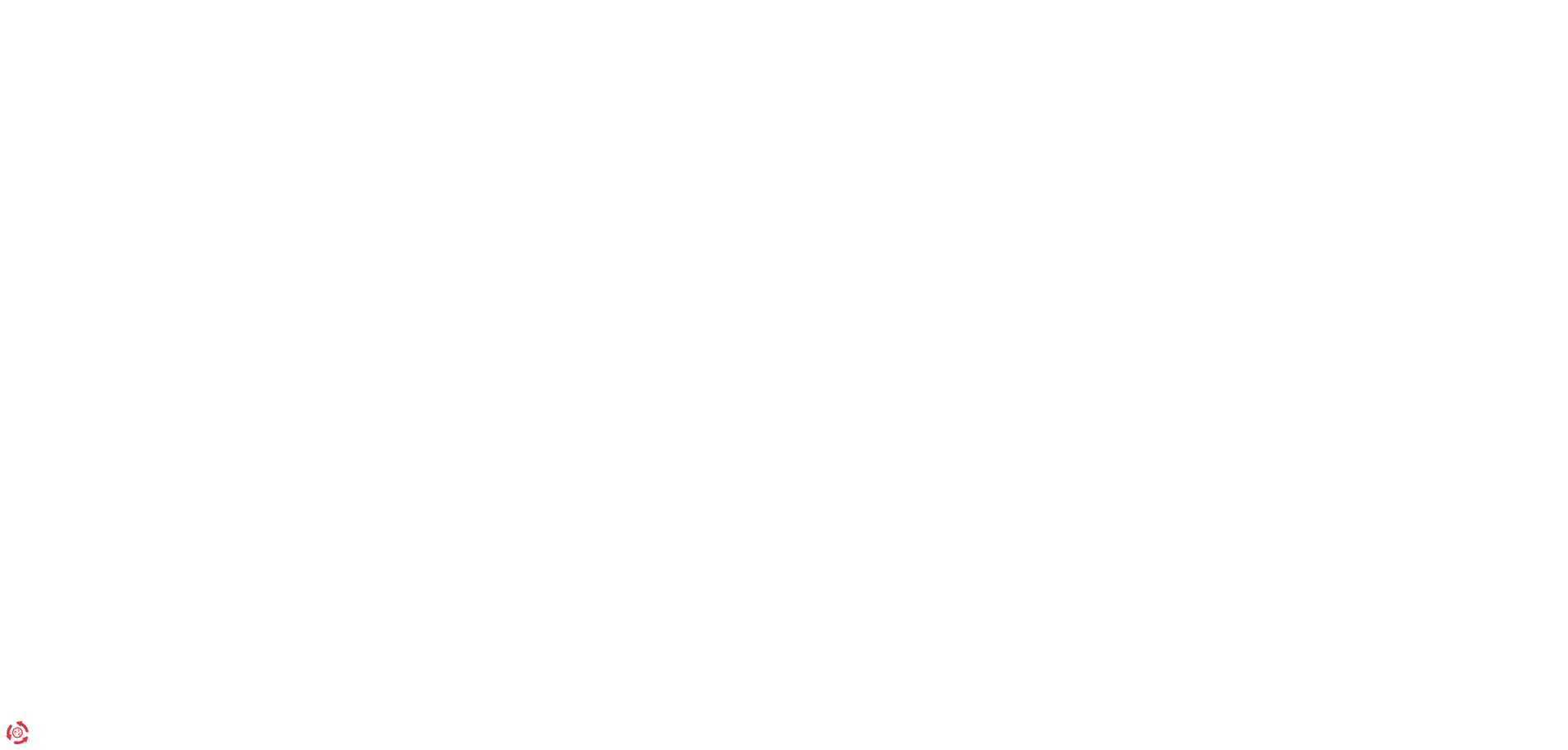
scroll to position [482, 0]
